Goal: Task Accomplishment & Management: Use online tool/utility

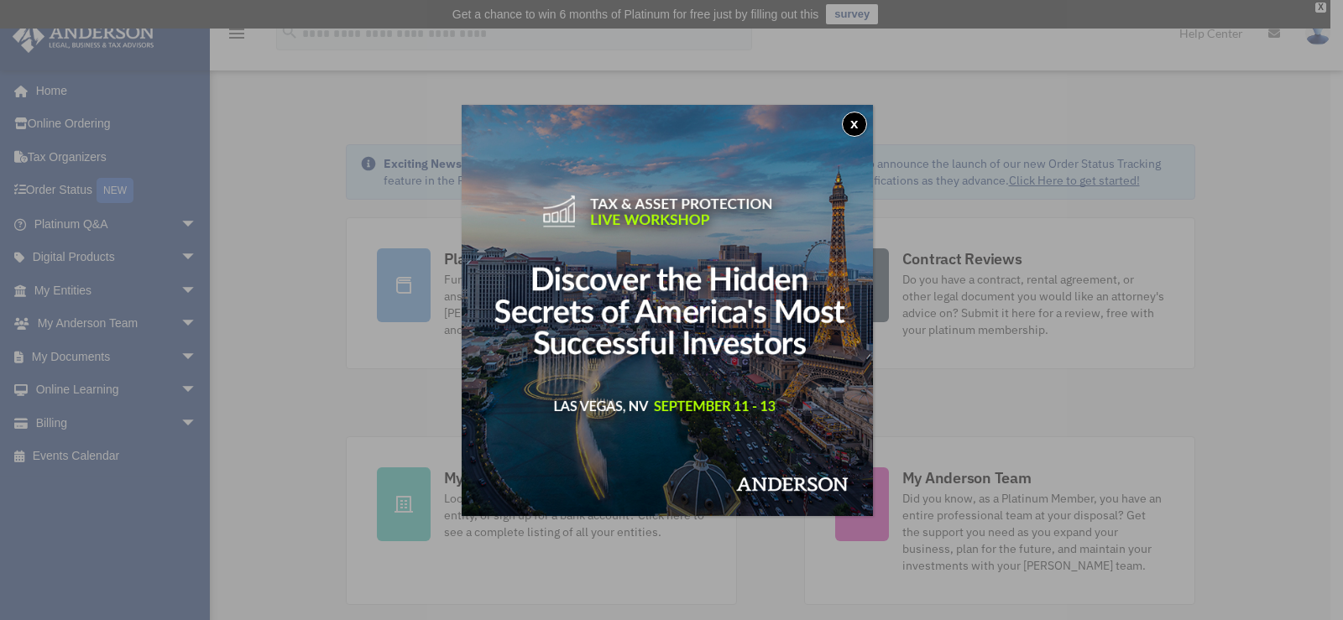
click at [89, 359] on div "x" at bounding box center [671, 310] width 1343 height 620
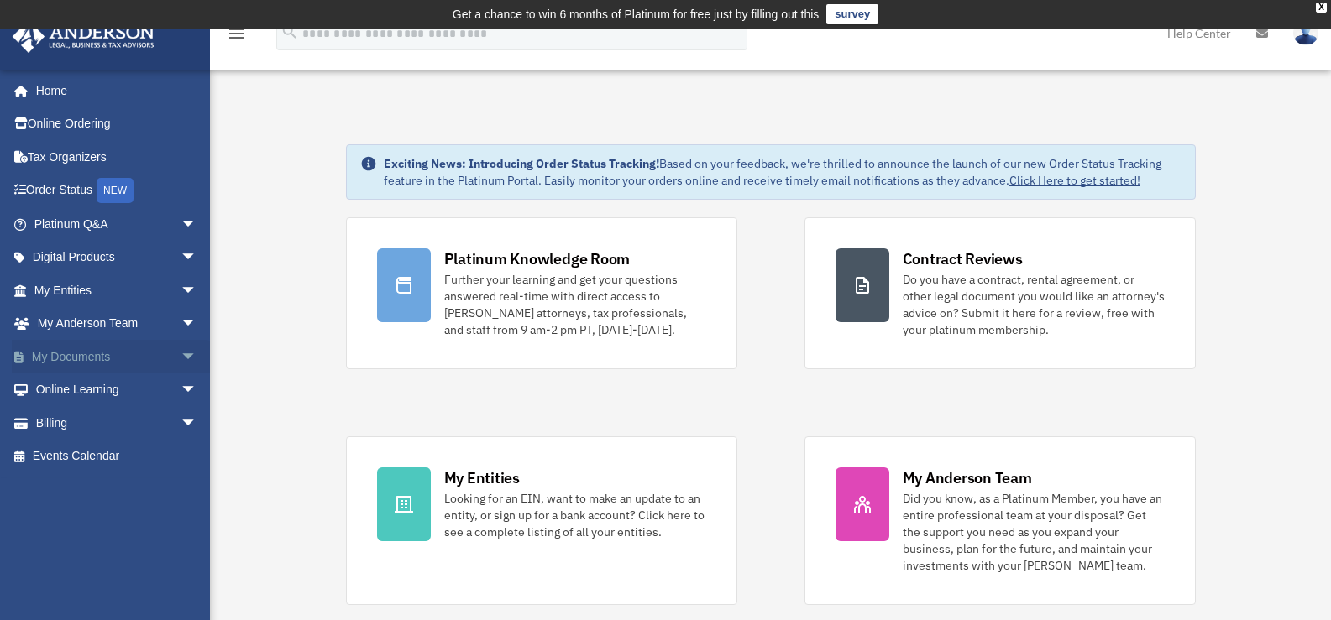
click at [180, 354] on span "arrow_drop_down" at bounding box center [197, 357] width 34 height 34
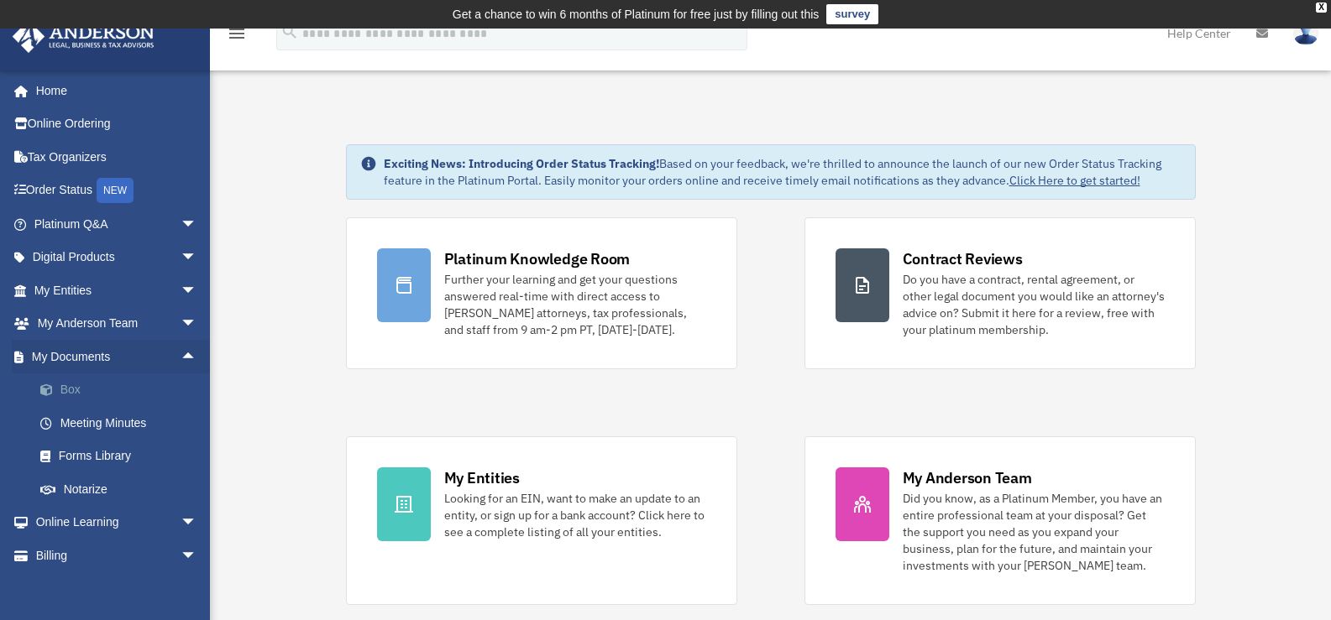
click at [80, 377] on link "Box" at bounding box center [123, 391] width 199 height 34
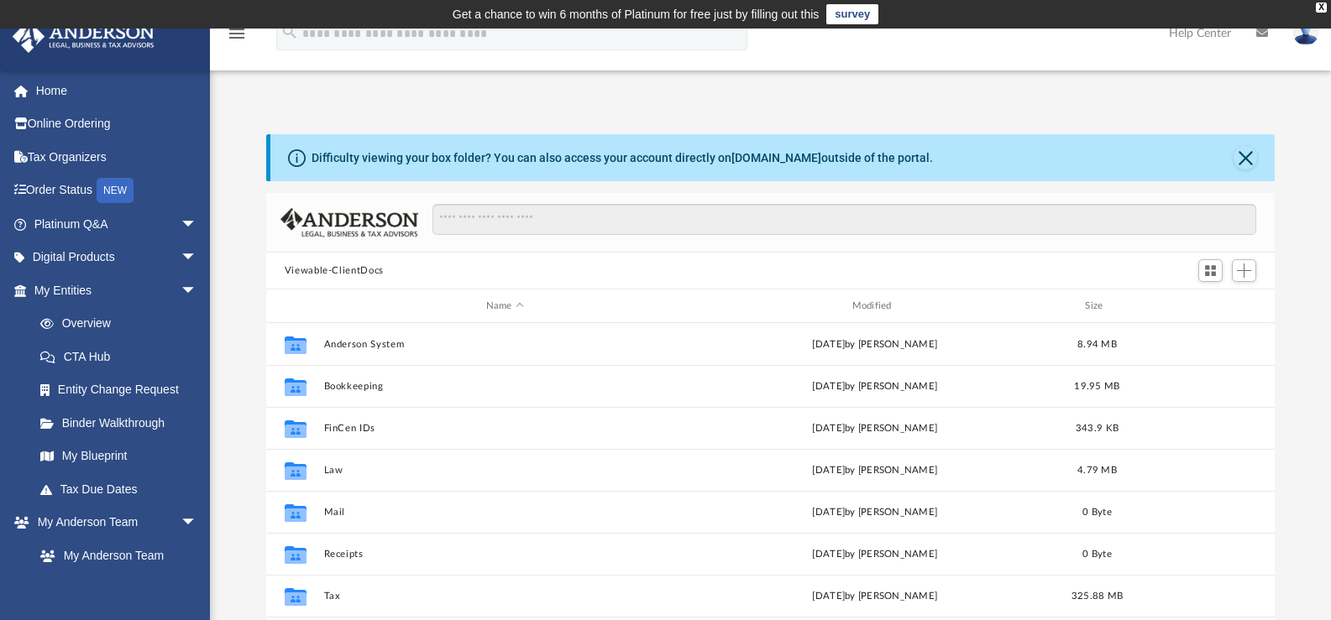
scroll to position [369, 996]
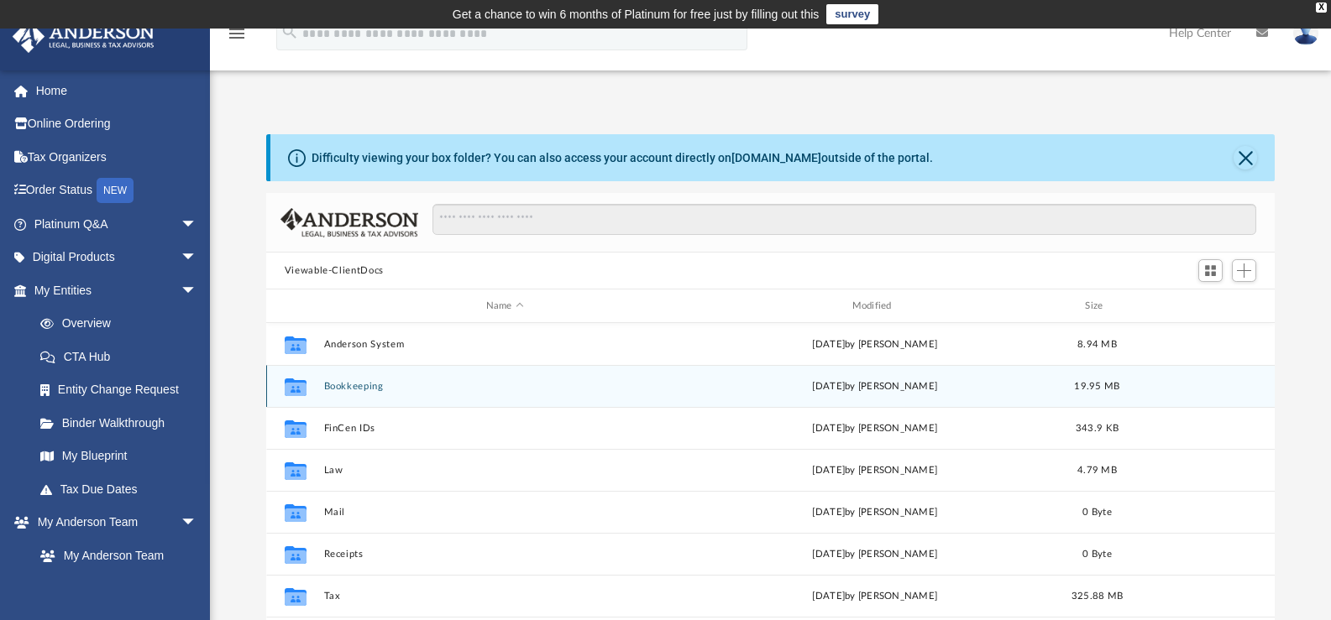
click at [349, 384] on button "Bookkeeping" at bounding box center [504, 386] width 363 height 11
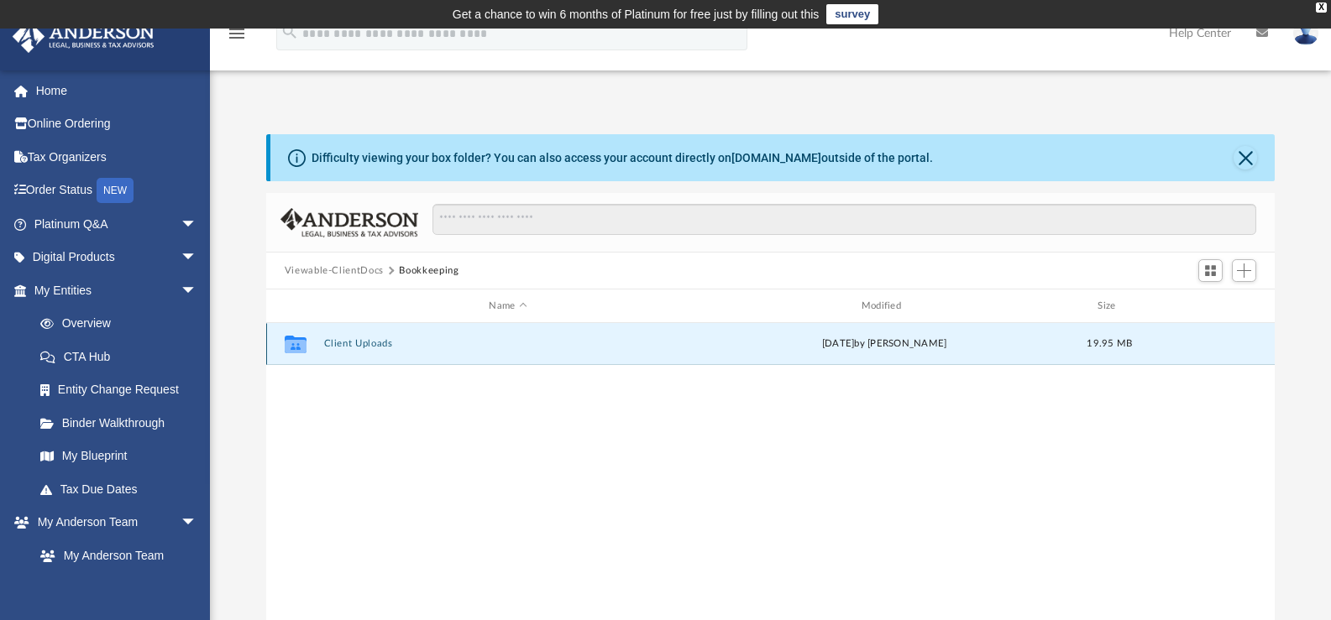
click at [357, 343] on button "Client Uploads" at bounding box center [507, 343] width 369 height 11
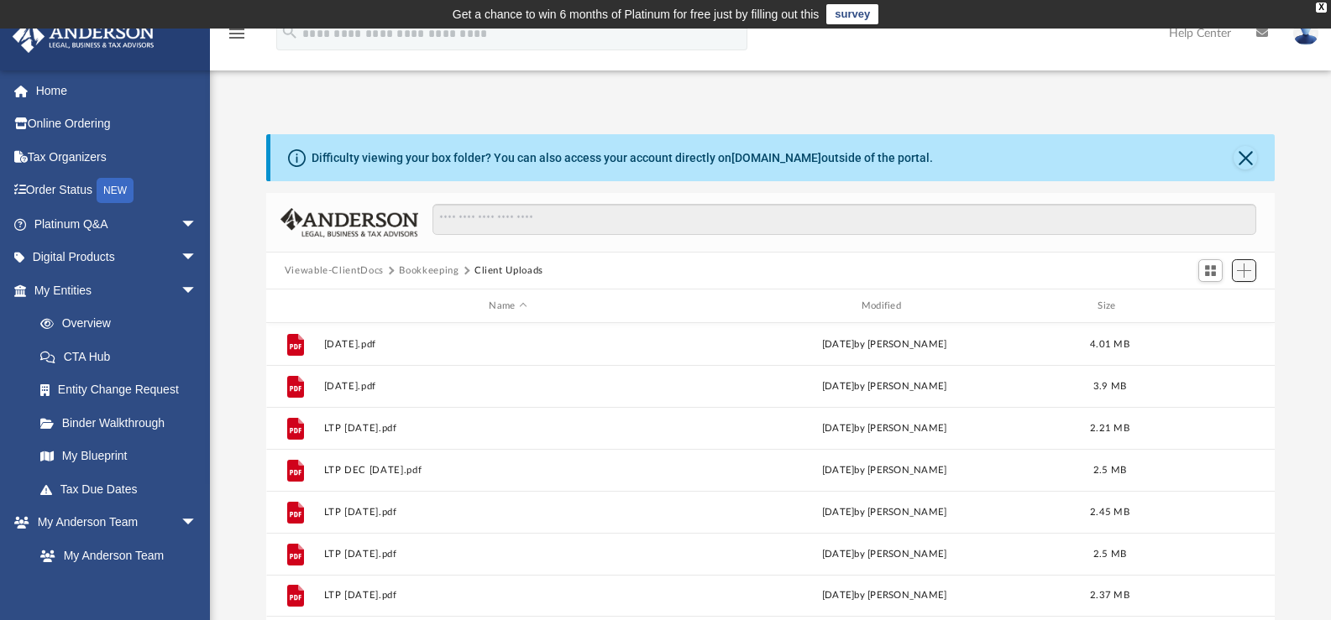
click at [1247, 272] on span "Add" at bounding box center [1243, 271] width 14 height 14
click at [1248, 272] on span "Add" at bounding box center [1243, 271] width 14 height 14
click at [1241, 266] on span "Add" at bounding box center [1243, 271] width 14 height 14
click at [1215, 303] on li "Upload" at bounding box center [1220, 304] width 54 height 18
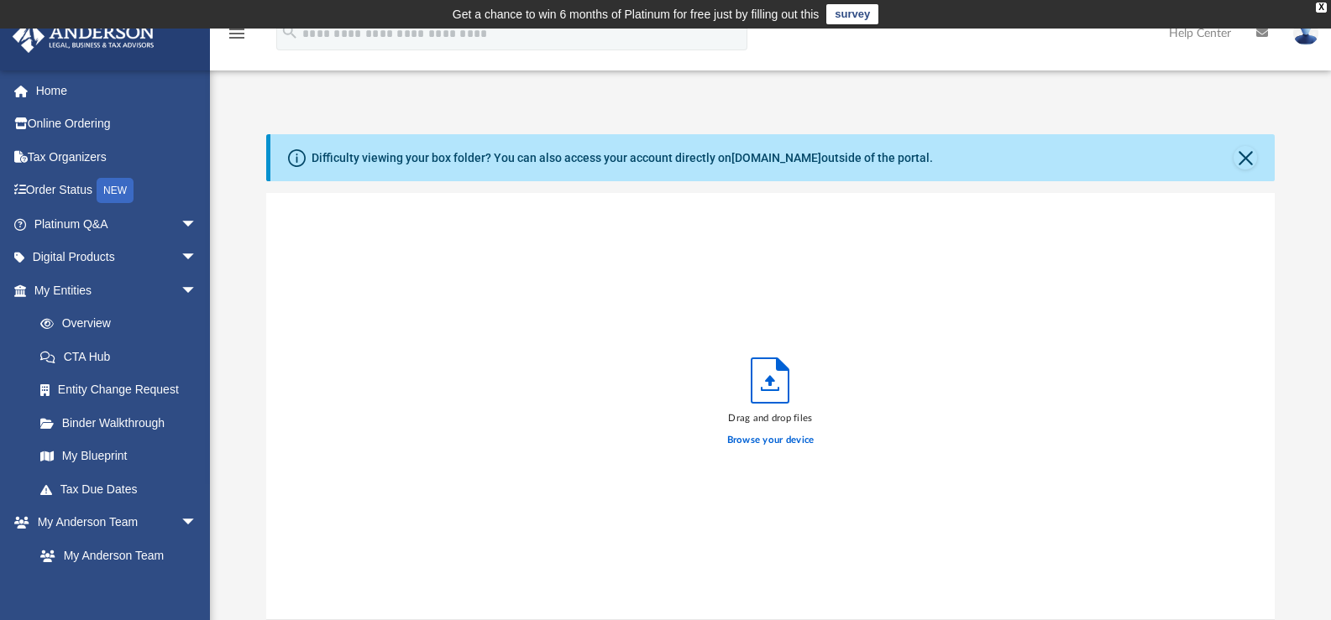
scroll to position [413, 996]
click at [779, 437] on label "Browse your device" at bounding box center [770, 440] width 87 height 15
click at [0, 0] on input "Browse your device" at bounding box center [0, 0] width 0 height 0
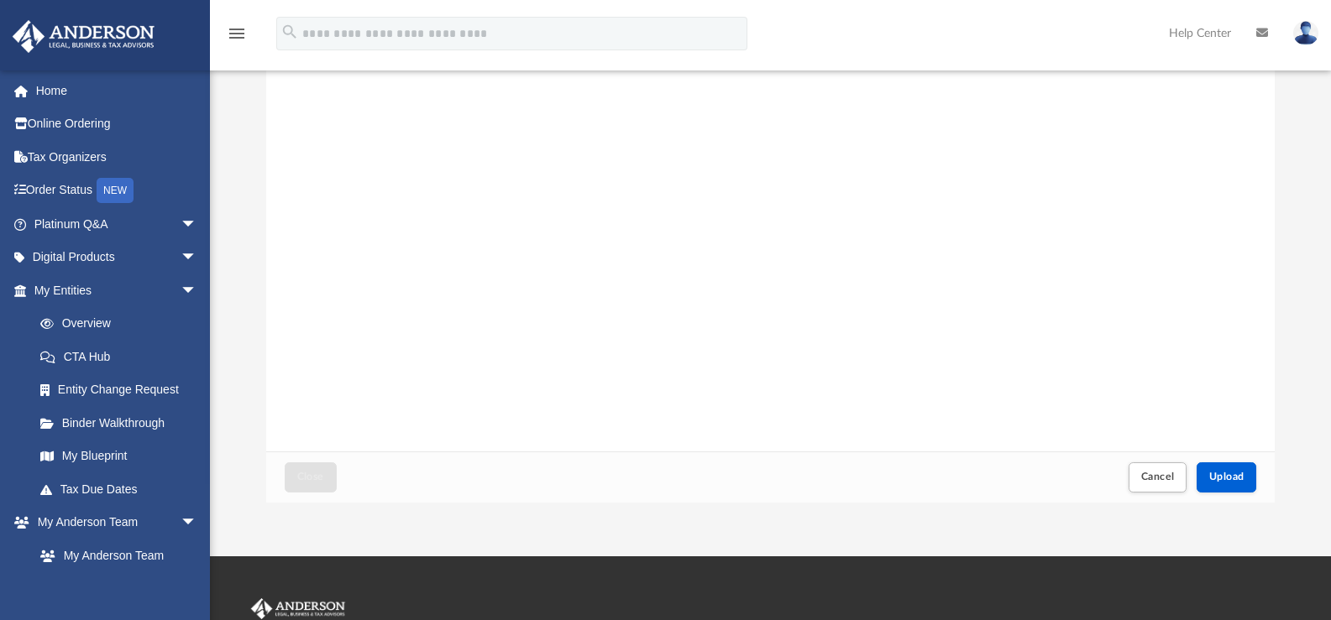
scroll to position [176, 0]
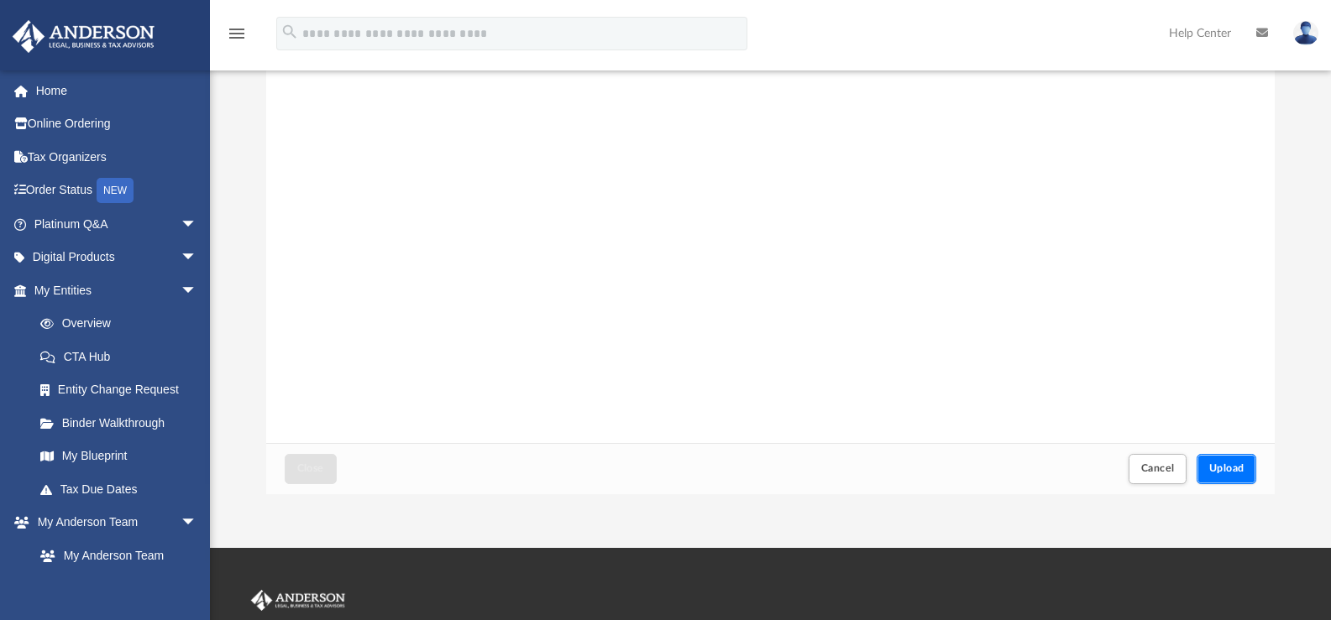
click at [1231, 477] on button "Upload" at bounding box center [1226, 468] width 60 height 29
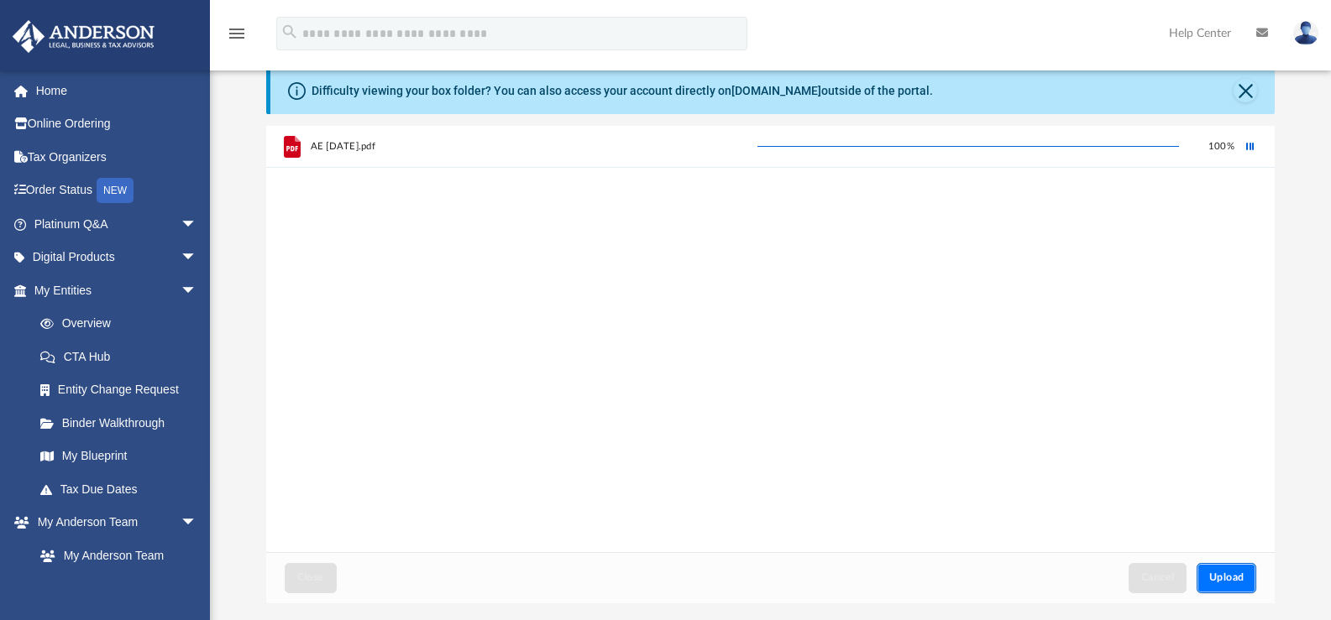
scroll to position [58, 0]
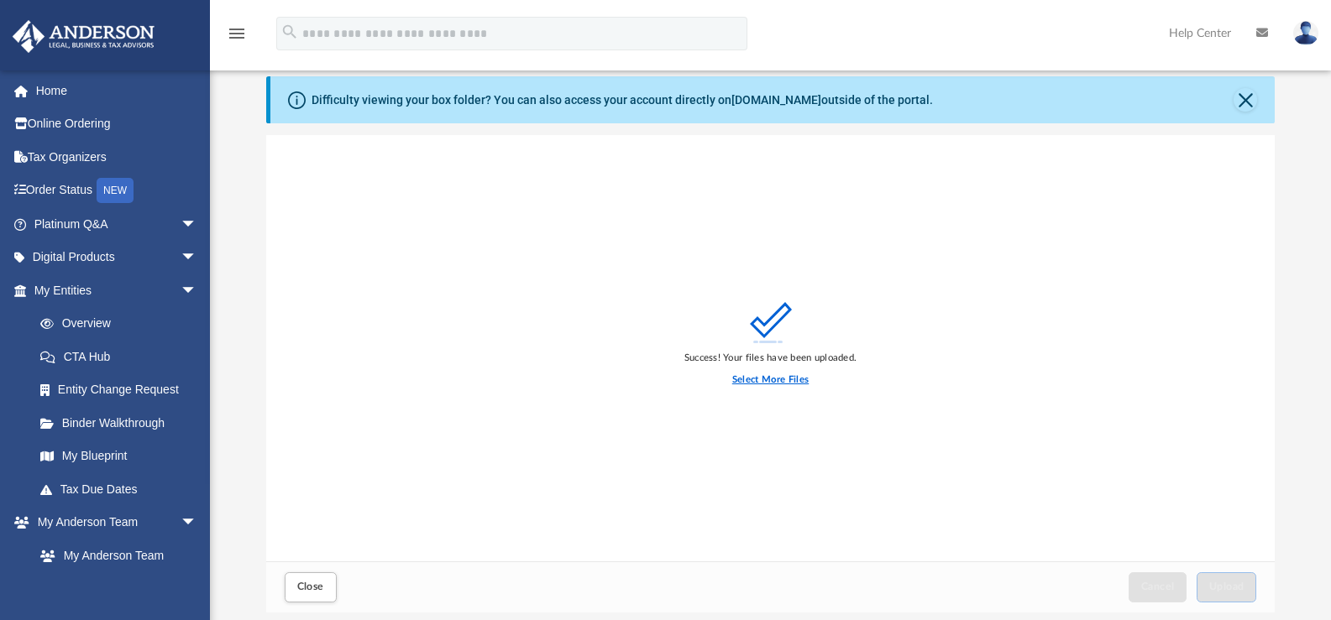
click at [769, 381] on label "Select More Files" at bounding box center [770, 380] width 76 height 15
click at [0, 0] on input "Select More Files" at bounding box center [0, 0] width 0 height 0
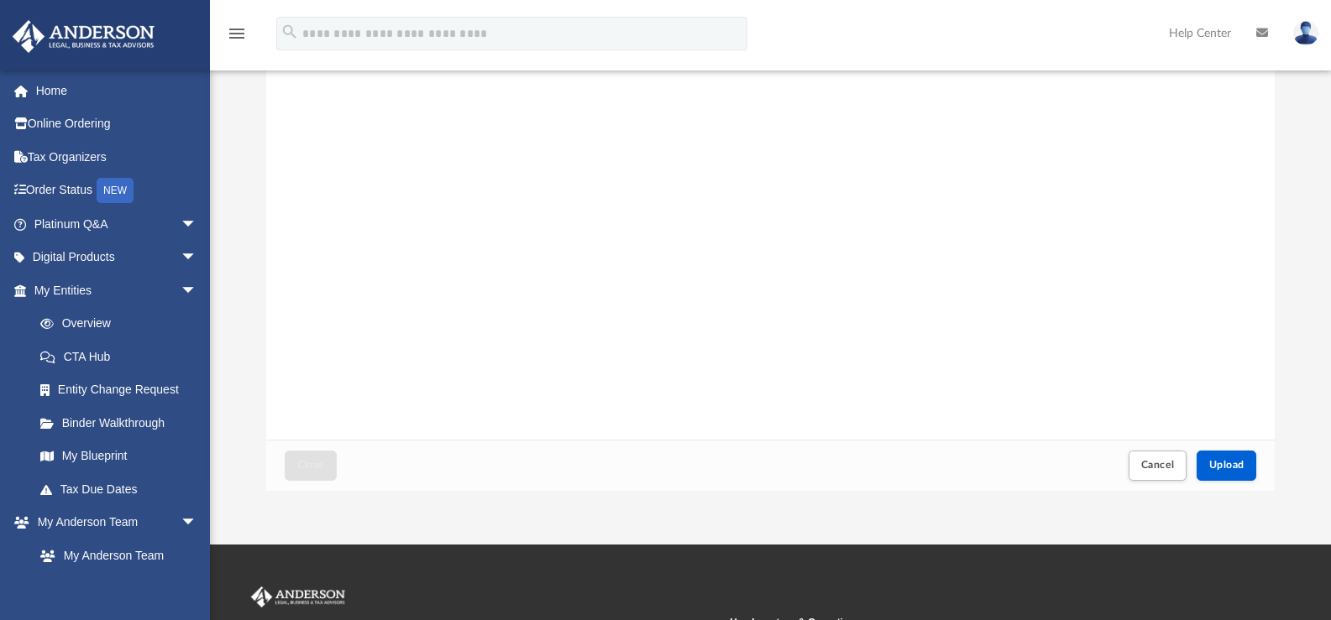
scroll to position [186, 0]
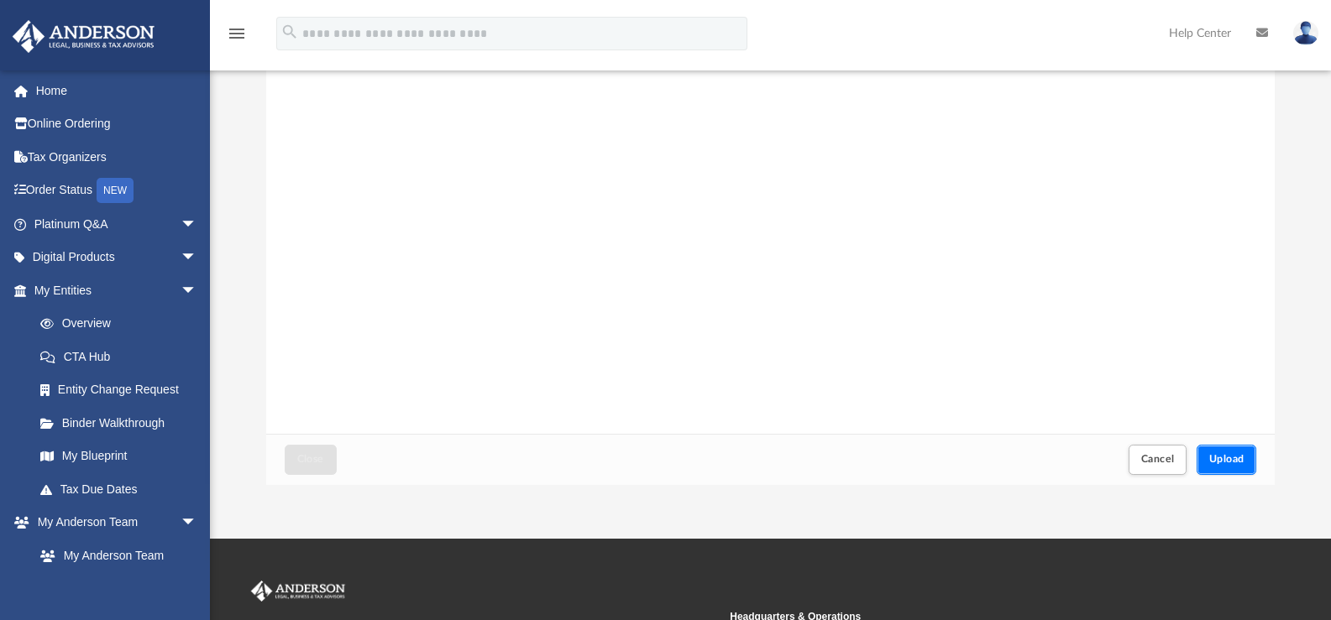
click at [1215, 465] on button "Upload" at bounding box center [1226, 459] width 60 height 29
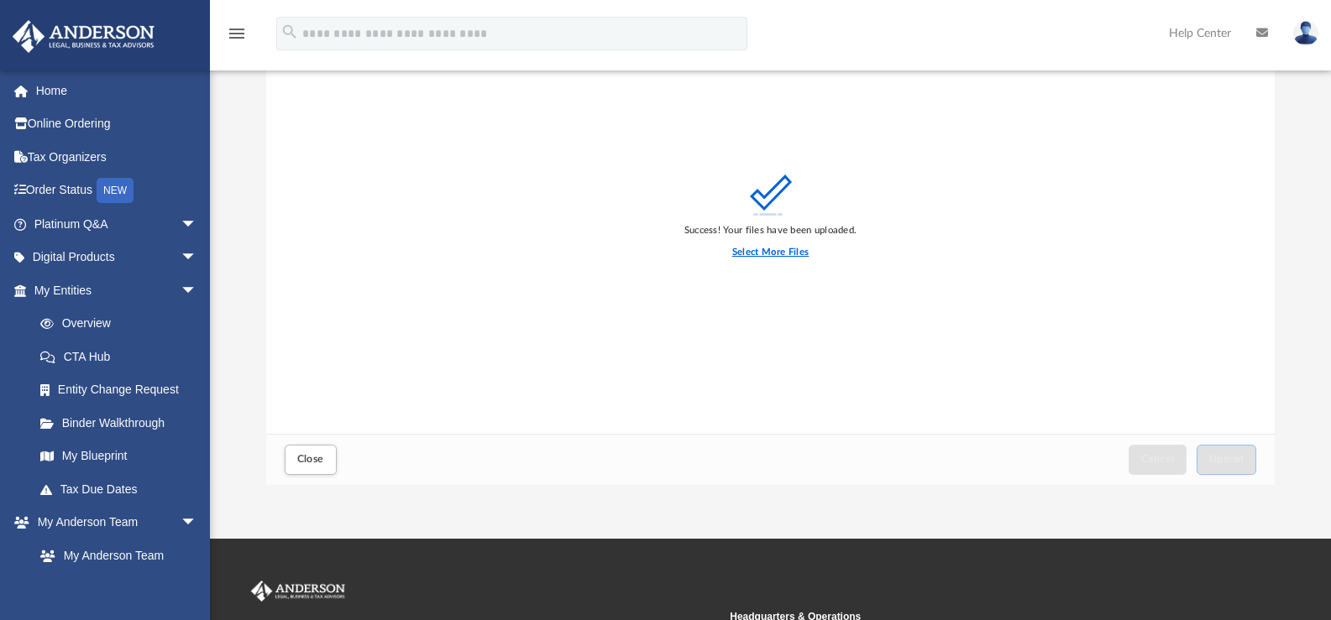
click at [738, 256] on label "Select More Files" at bounding box center [770, 252] width 76 height 15
click at [0, 0] on input "Select More Files" at bounding box center [0, 0] width 0 height 0
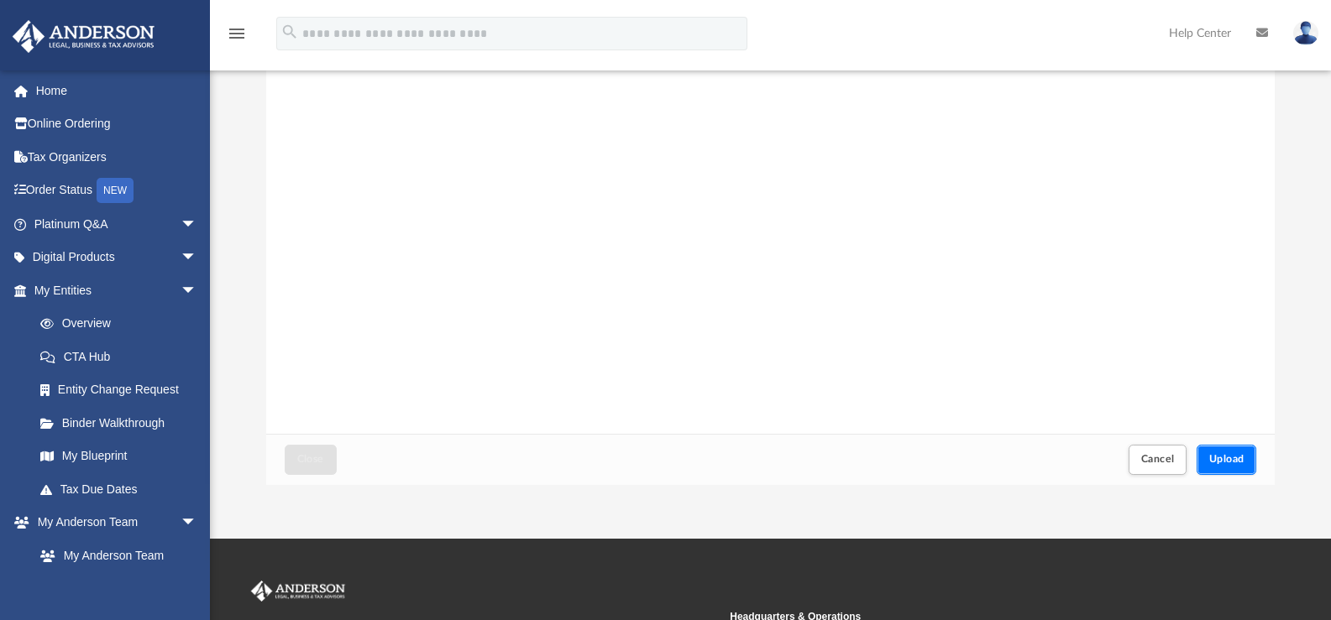
click at [1236, 459] on span "Upload" at bounding box center [1226, 459] width 35 height 10
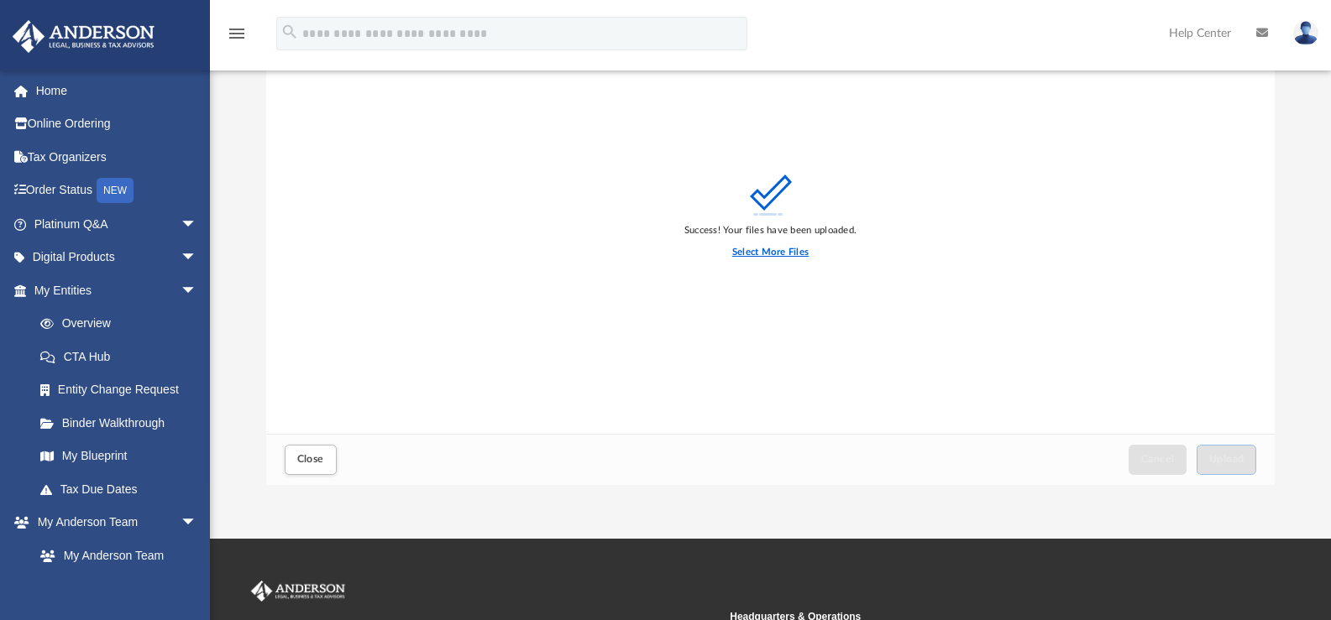
click at [776, 247] on label "Select More Files" at bounding box center [770, 252] width 76 height 15
click at [0, 0] on input "Select More Files" at bounding box center [0, 0] width 0 height 0
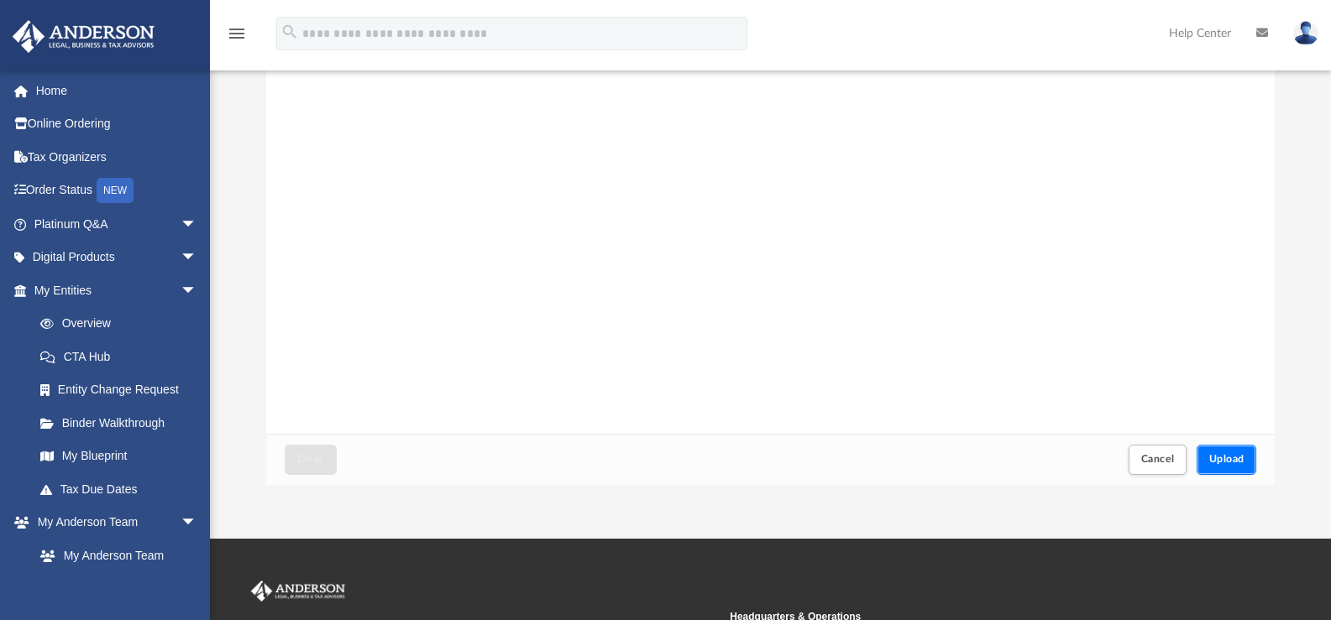
click at [1245, 468] on button "Upload" at bounding box center [1226, 459] width 60 height 29
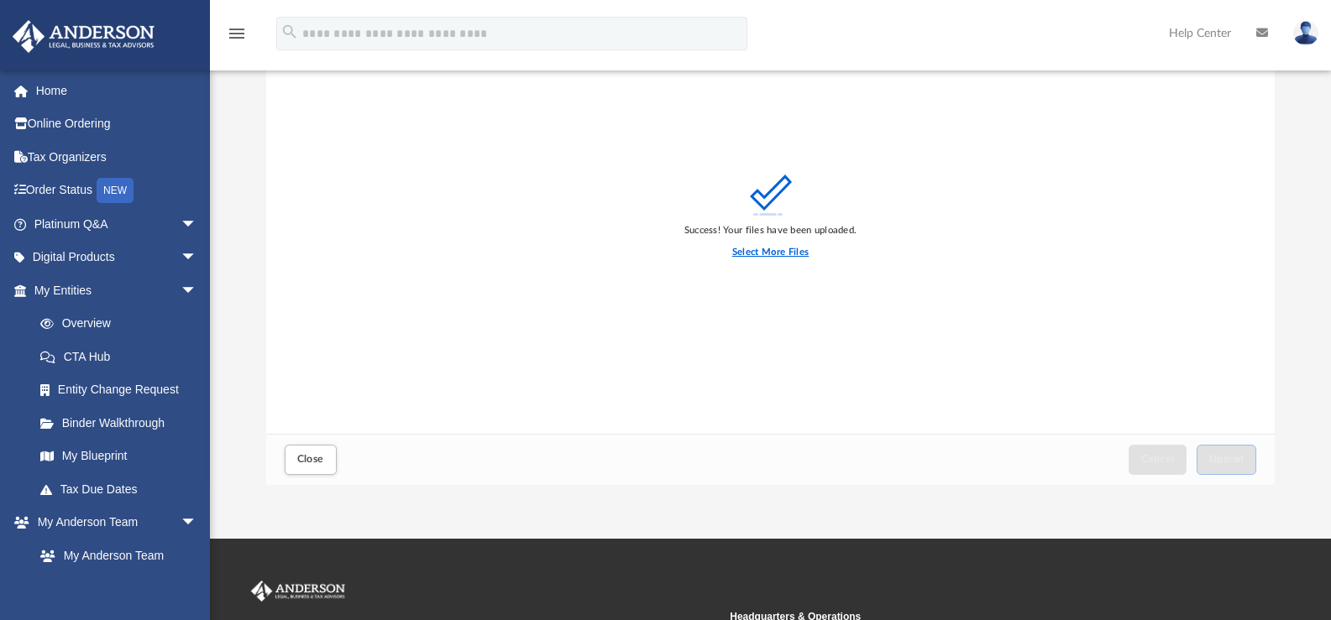
click at [755, 253] on label "Select More Files" at bounding box center [770, 252] width 76 height 15
click at [0, 0] on input "Select More Files" at bounding box center [0, 0] width 0 height 0
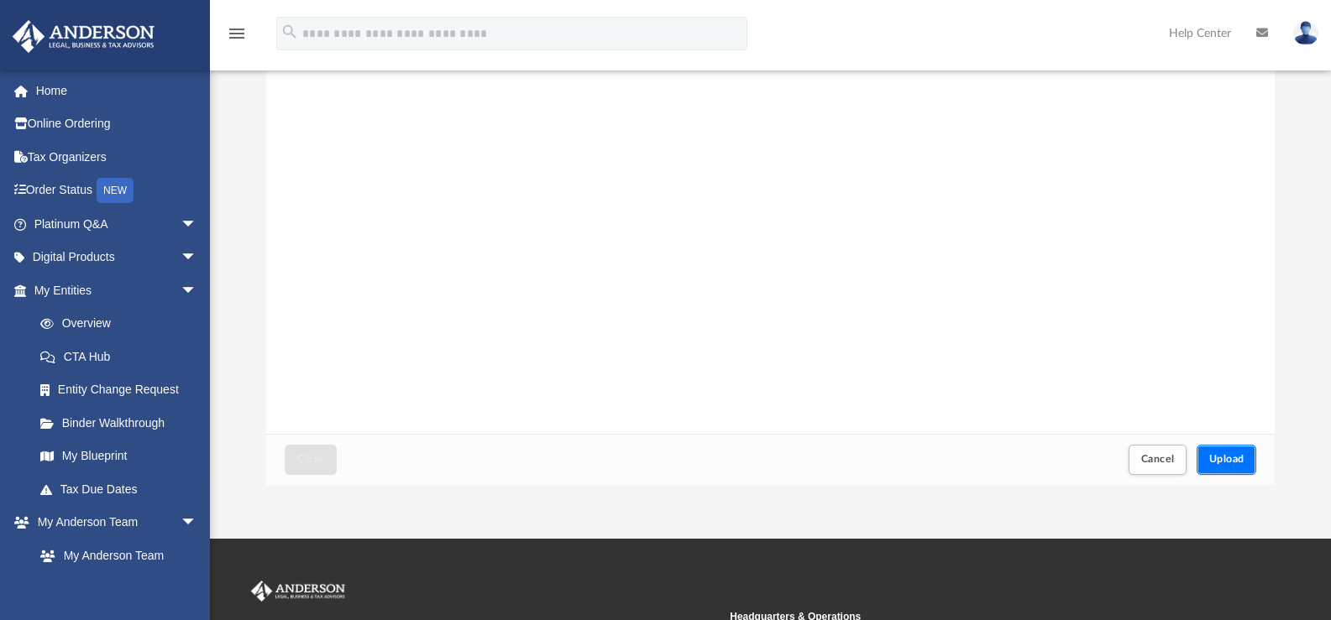
click at [1231, 447] on button "Upload" at bounding box center [1226, 459] width 60 height 29
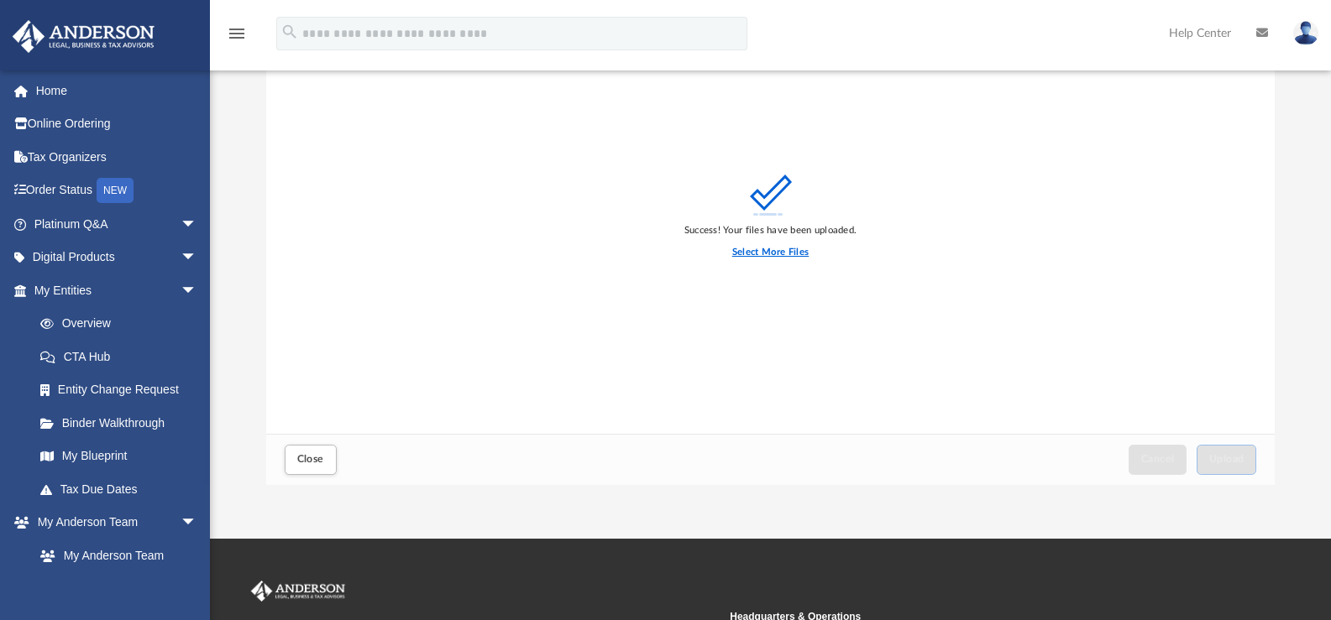
click at [769, 252] on label "Select More Files" at bounding box center [770, 252] width 76 height 15
click at [0, 0] on input "Select More Files" at bounding box center [0, 0] width 0 height 0
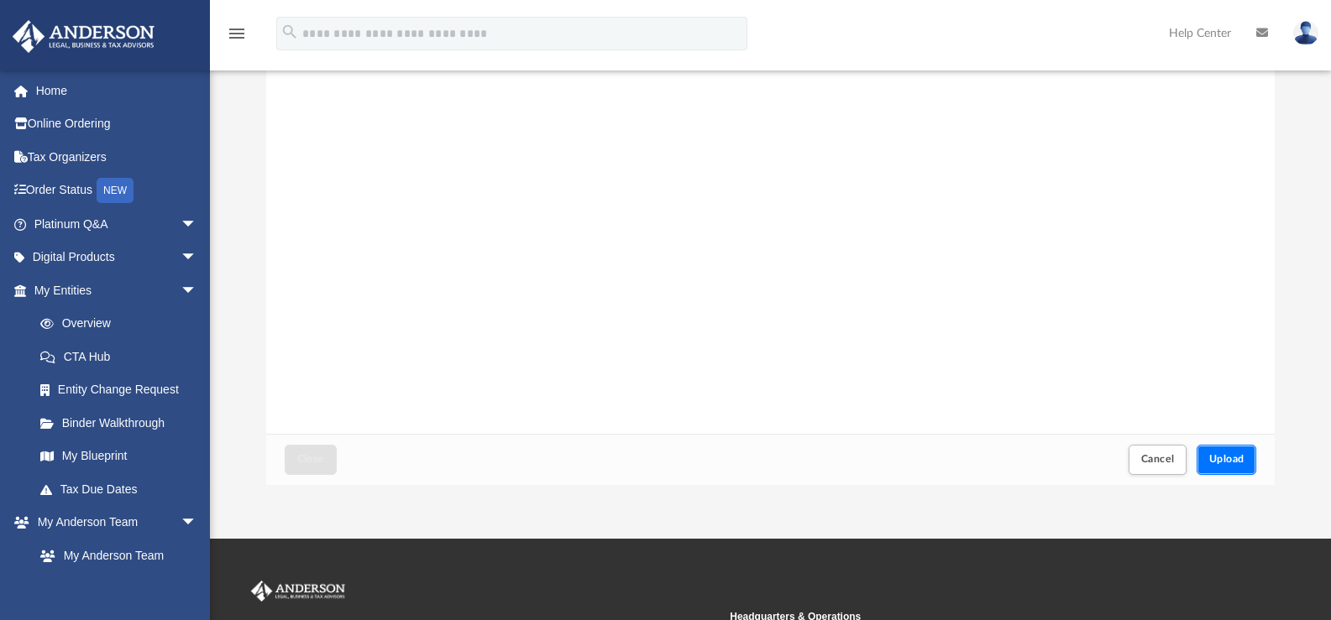
click at [1229, 465] on button "Upload" at bounding box center [1226, 459] width 60 height 29
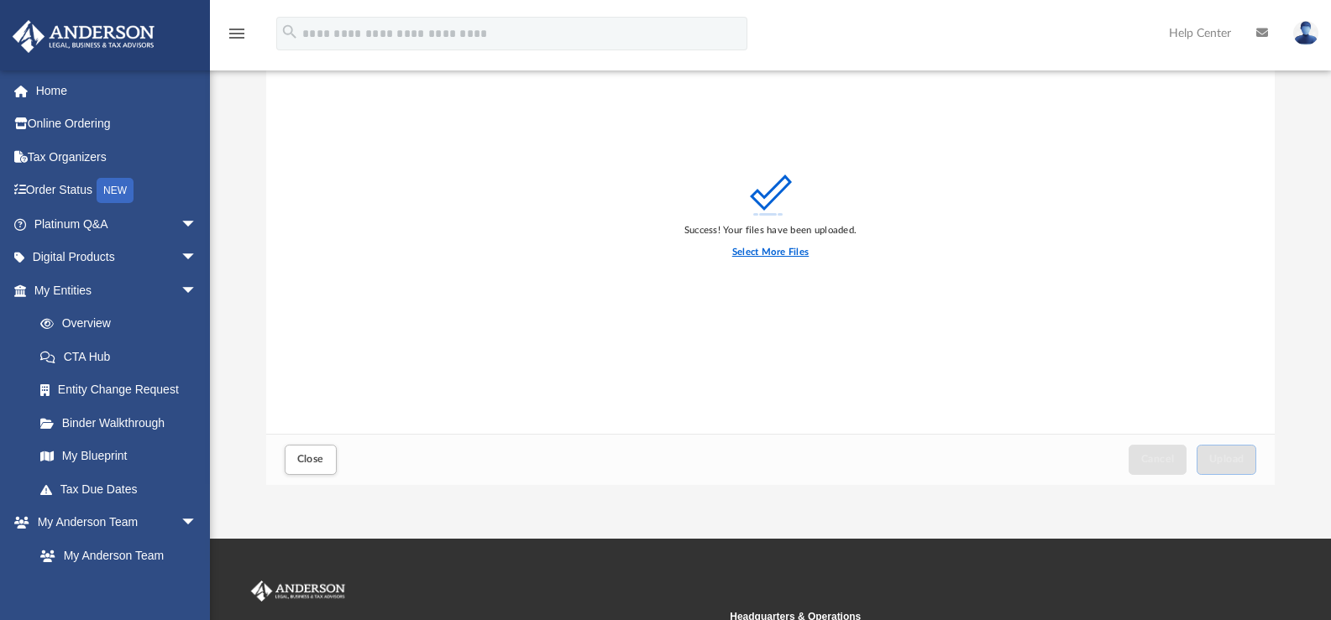
click at [774, 252] on label "Select More Files" at bounding box center [770, 252] width 76 height 15
click at [0, 0] on input "Select More Files" at bounding box center [0, 0] width 0 height 0
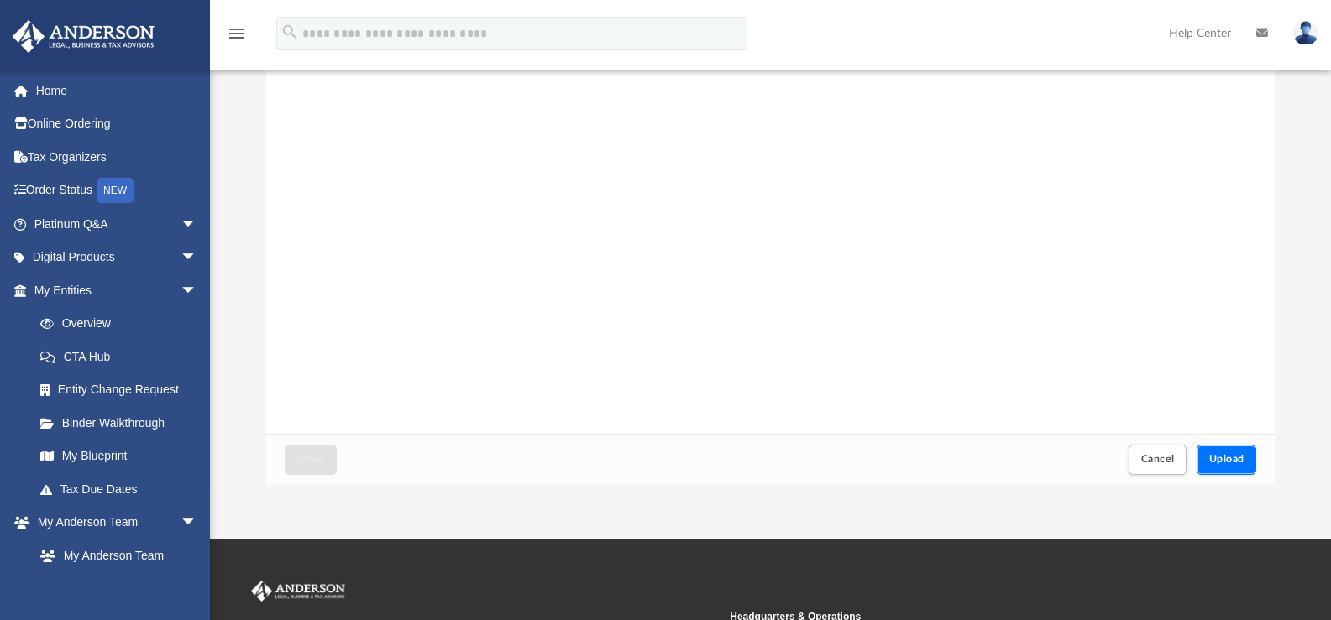
click at [1221, 469] on button "Upload" at bounding box center [1226, 459] width 60 height 29
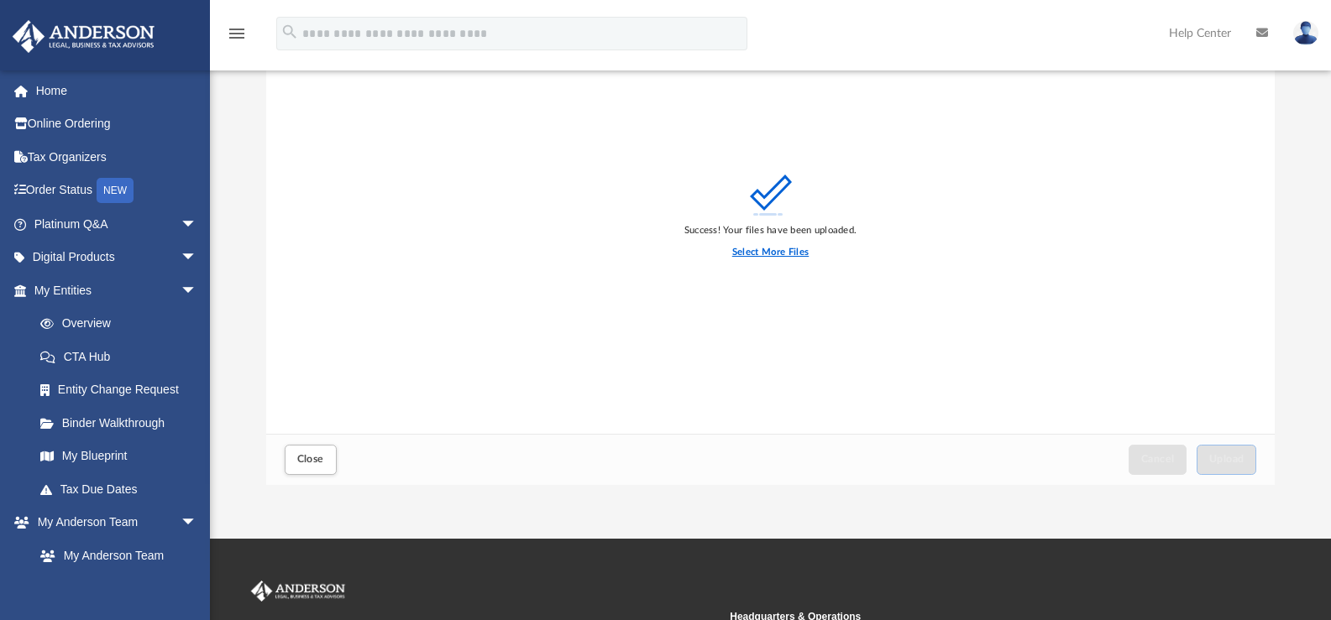
click at [740, 256] on label "Select More Files" at bounding box center [770, 252] width 76 height 15
click at [0, 0] on input "Select More Files" at bounding box center [0, 0] width 0 height 0
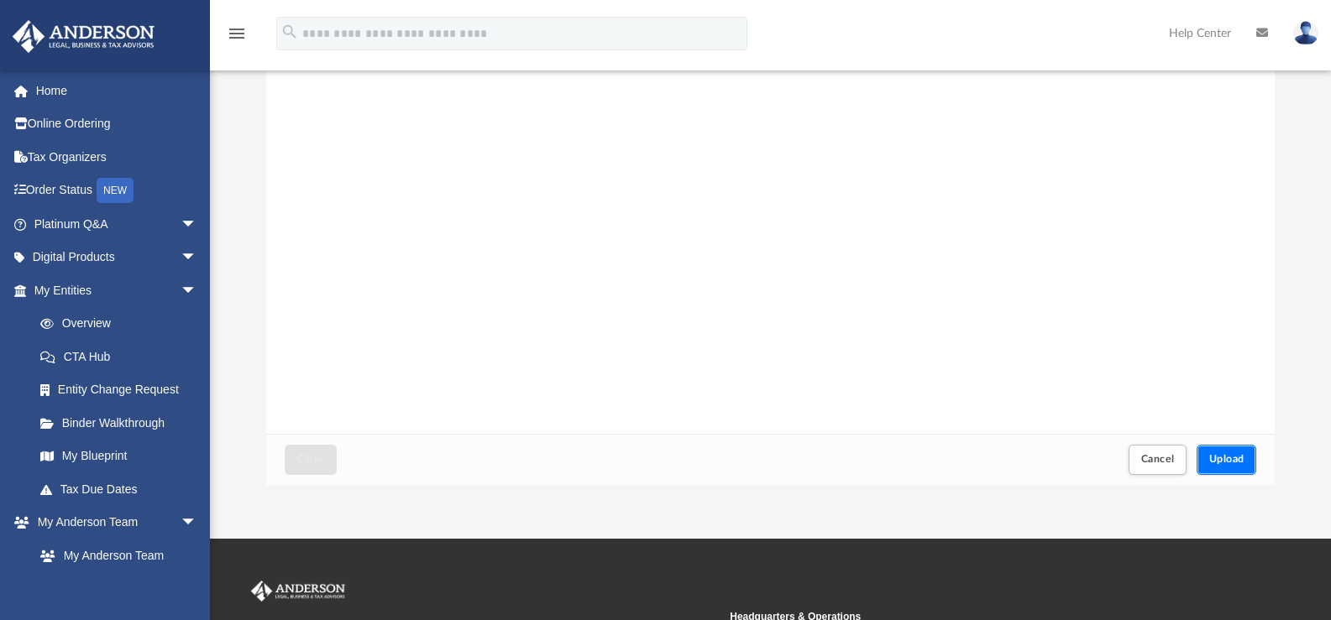
click at [1251, 452] on button "Upload" at bounding box center [1226, 459] width 60 height 29
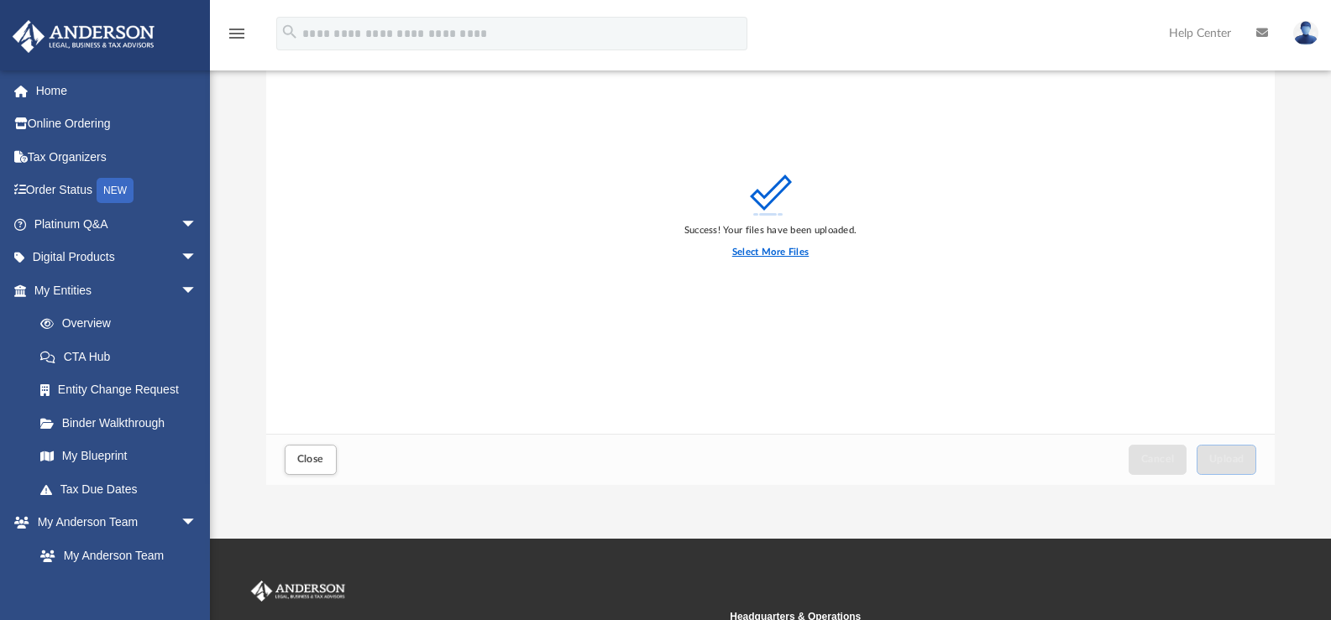
click at [750, 253] on label "Select More Files" at bounding box center [770, 252] width 76 height 15
click at [0, 0] on input "Select More Files" at bounding box center [0, 0] width 0 height 0
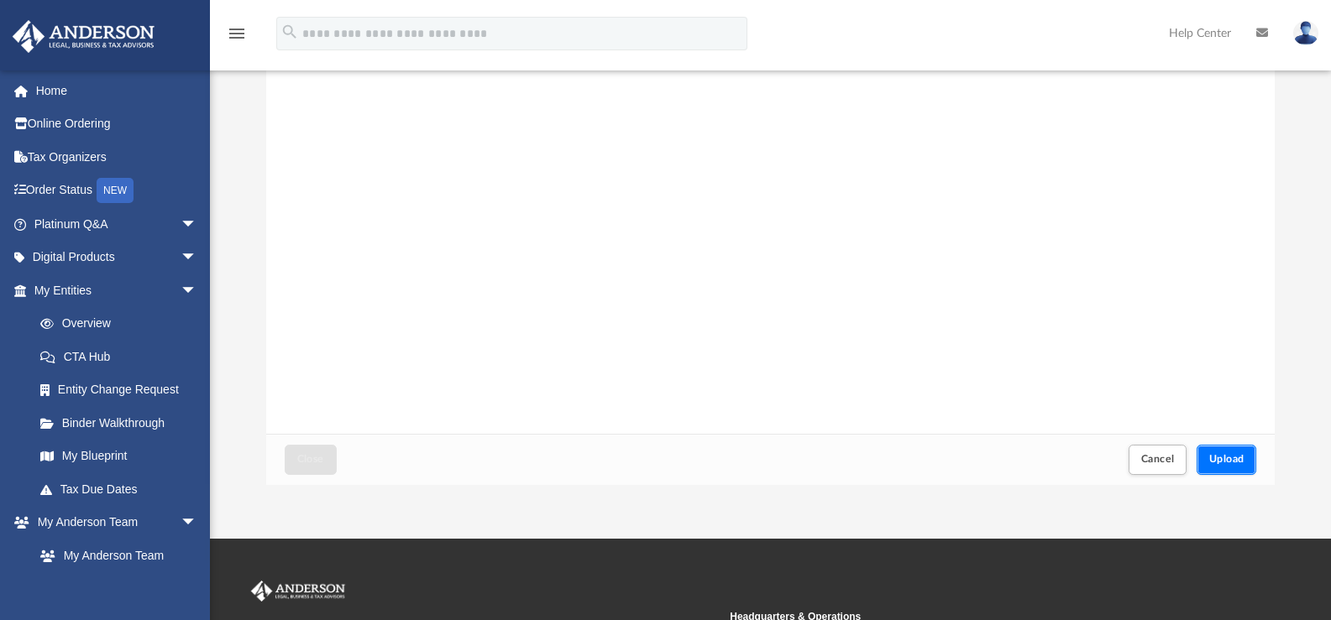
click at [1241, 461] on span "Upload" at bounding box center [1226, 459] width 35 height 10
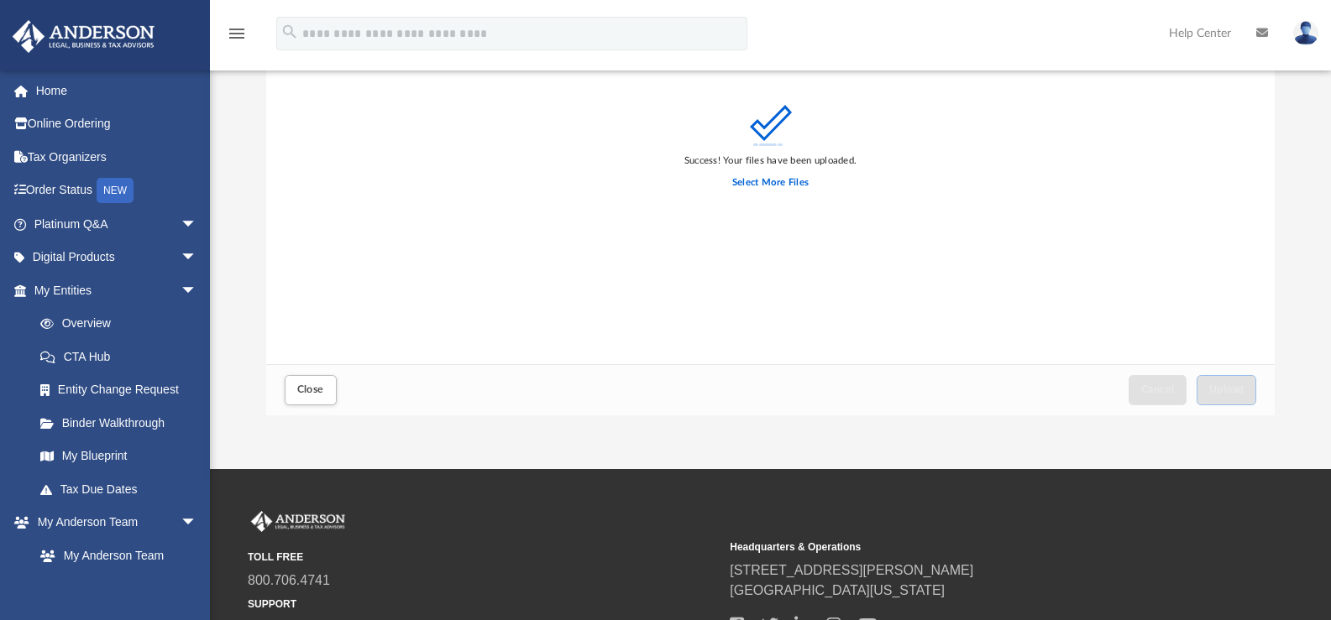
scroll to position [388, 0]
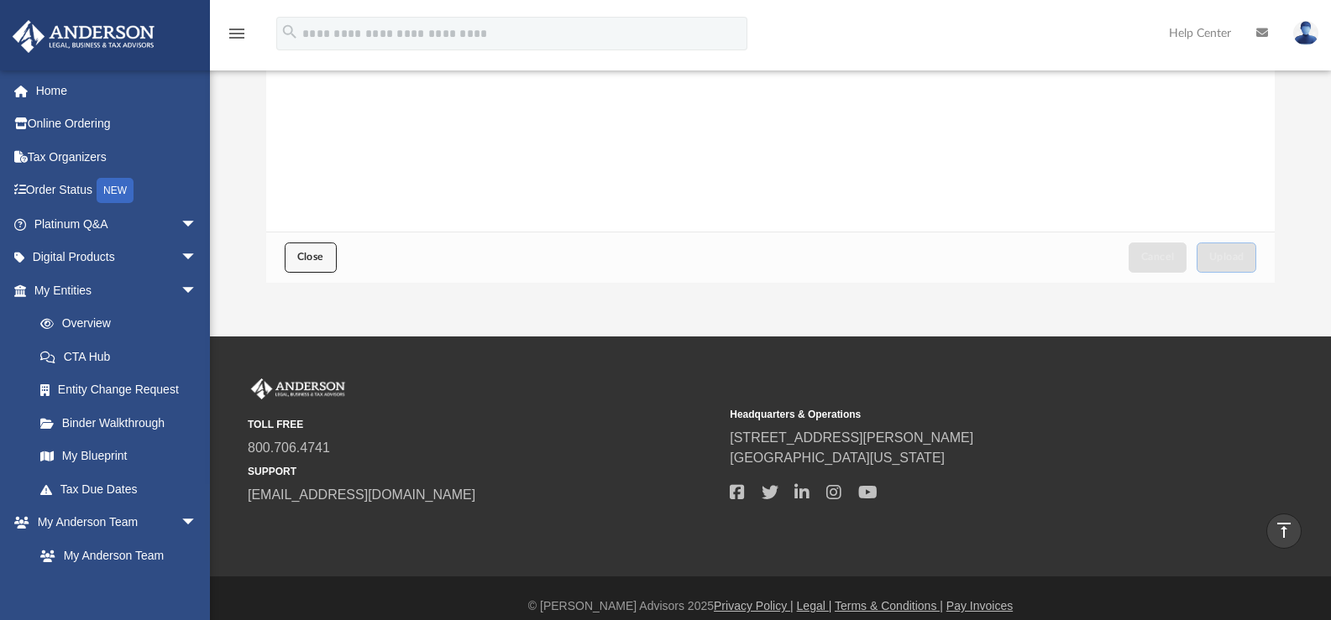
click at [320, 263] on button "Close" at bounding box center [311, 257] width 52 height 29
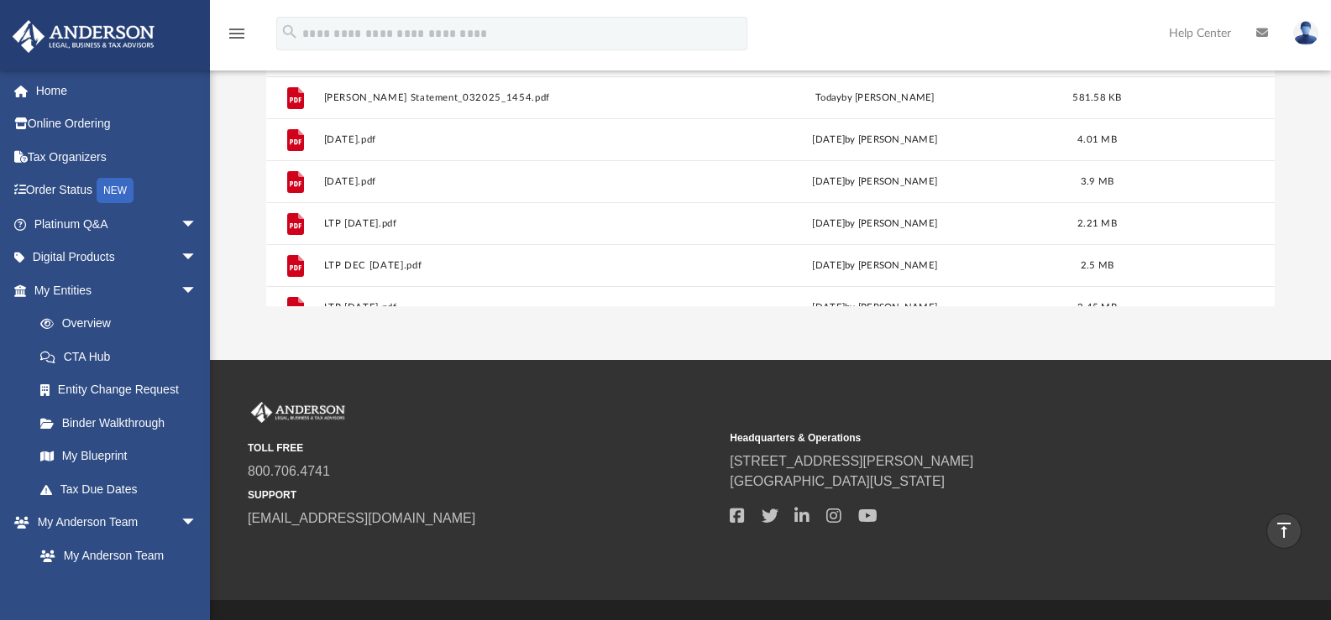
scroll to position [224, 0]
